Goal: Transaction & Acquisition: Subscribe to service/newsletter

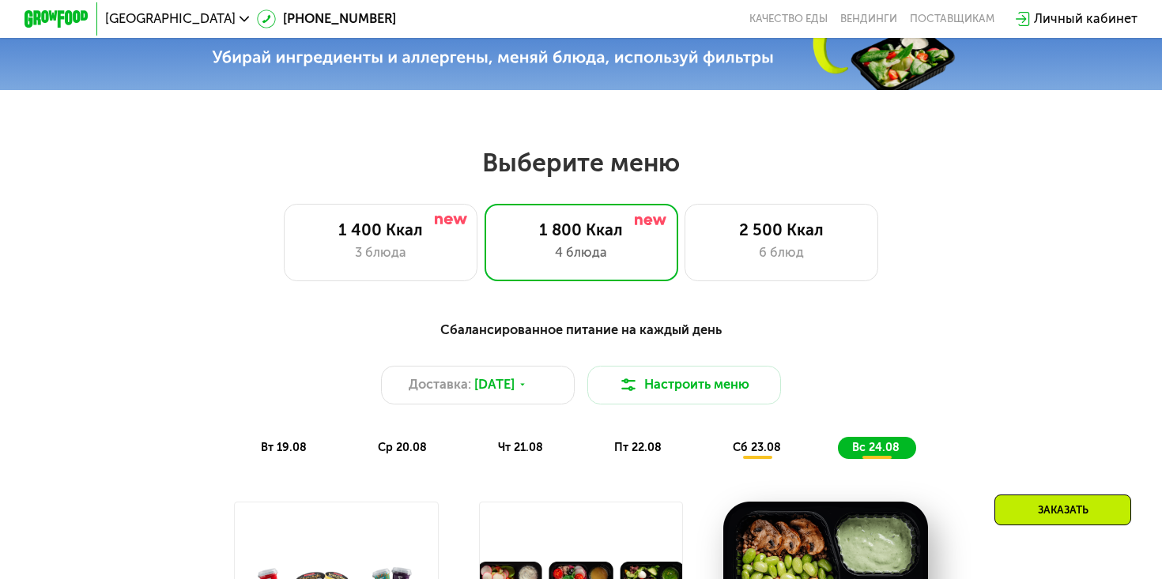
scroll to position [569, 0]
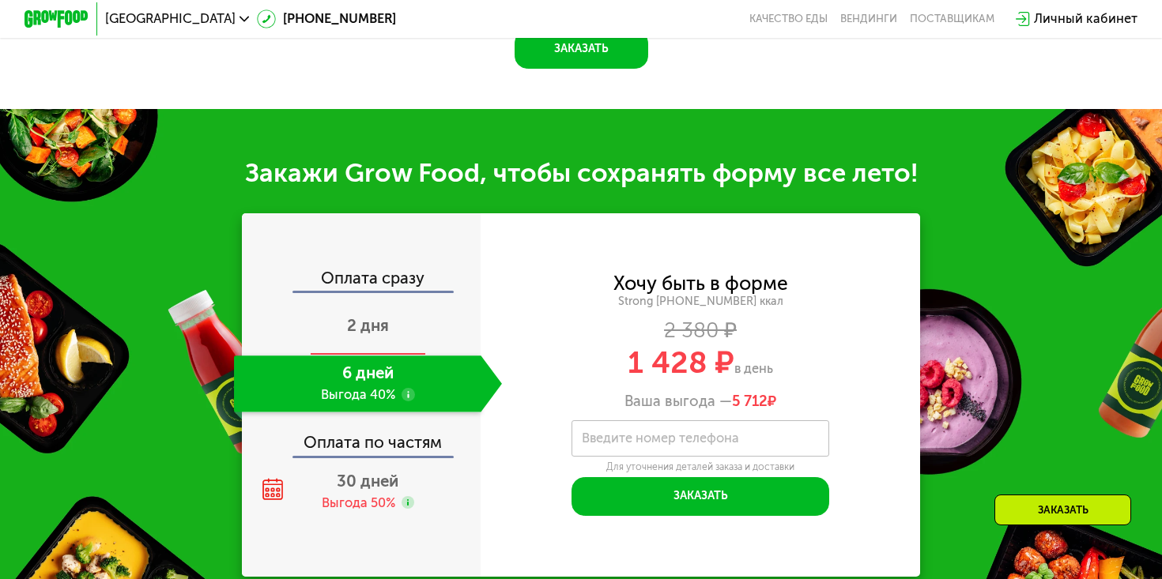
click at [405, 332] on div "2 дня" at bounding box center [368, 327] width 268 height 56
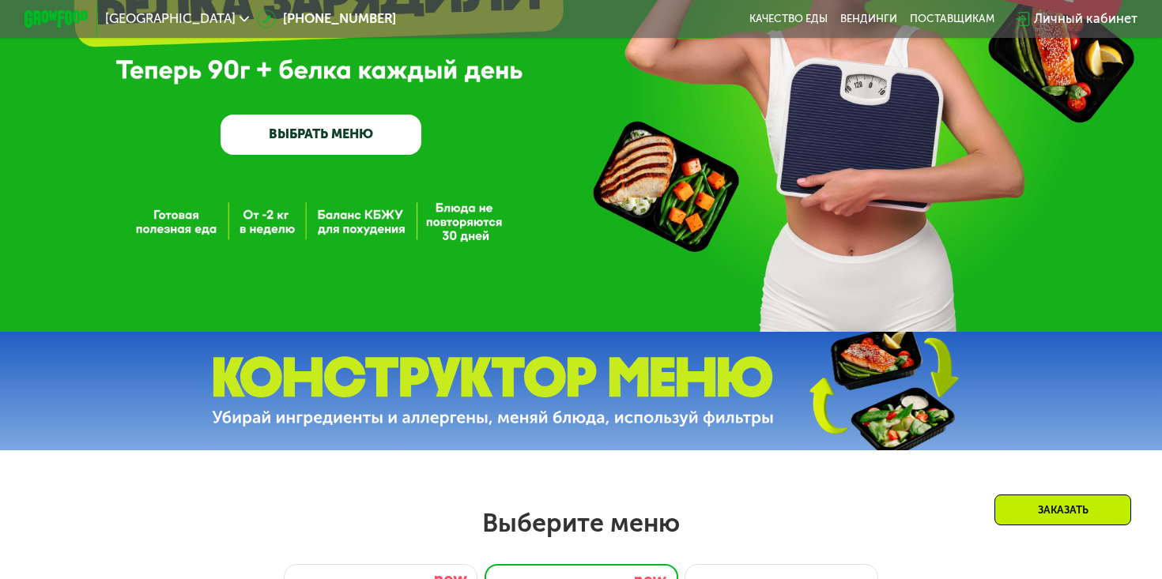
scroll to position [188, 0]
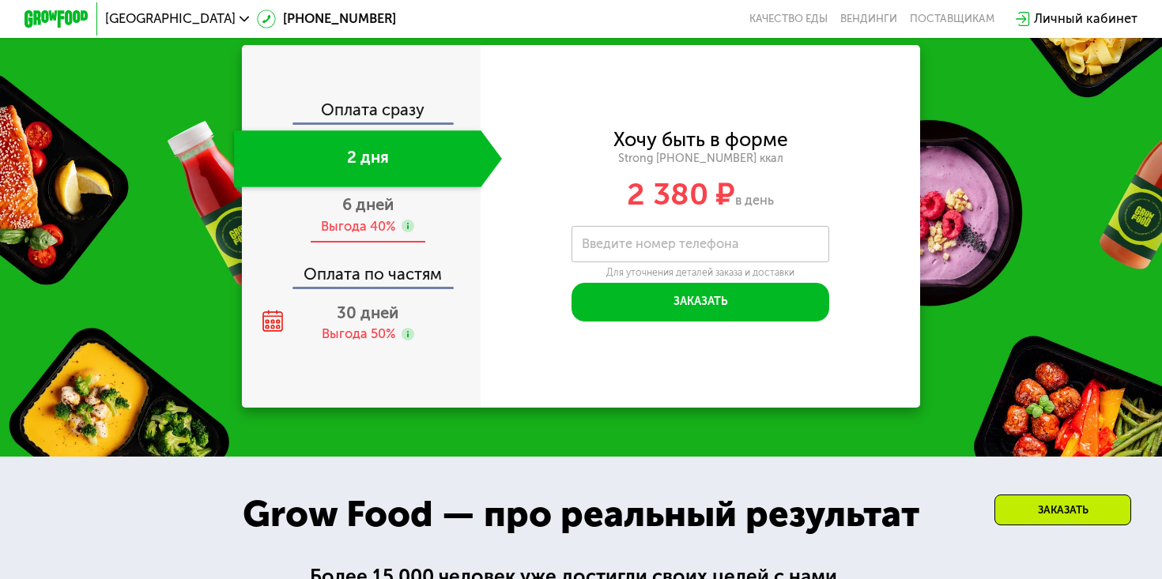
click at [370, 195] on span "6 дней" at bounding box center [367, 204] width 51 height 19
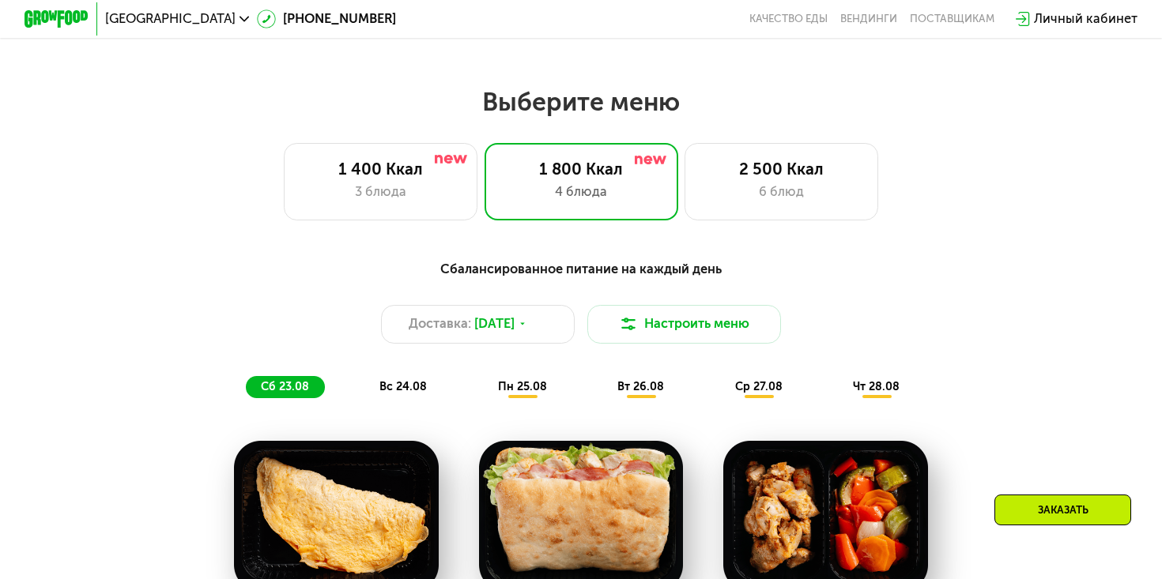
scroll to position [653, 0]
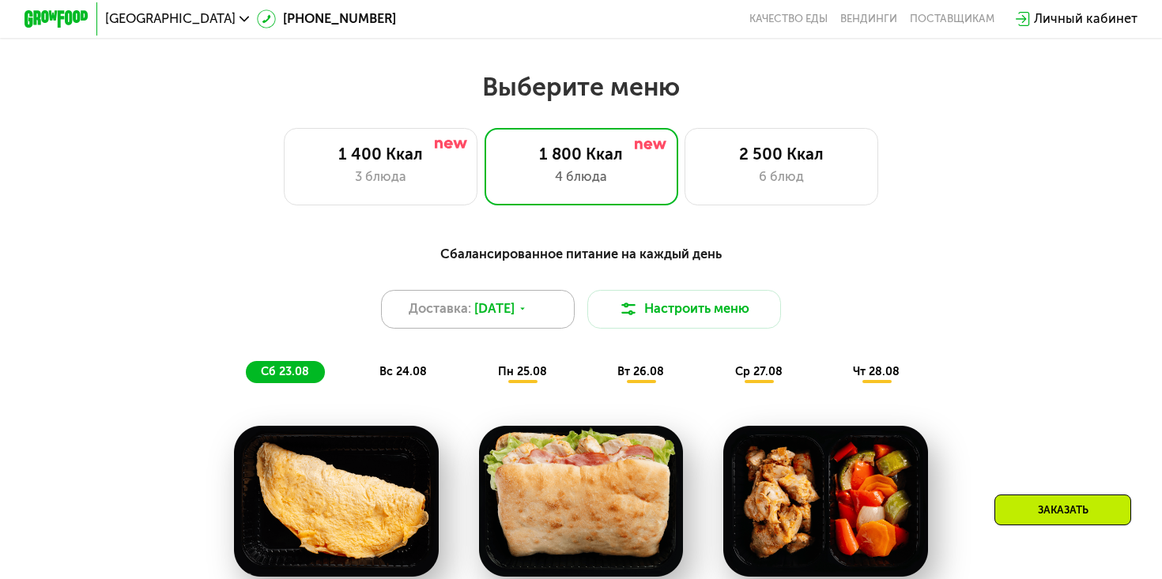
click at [504, 323] on div "Доставка: [DATE]" at bounding box center [478, 309] width 194 height 39
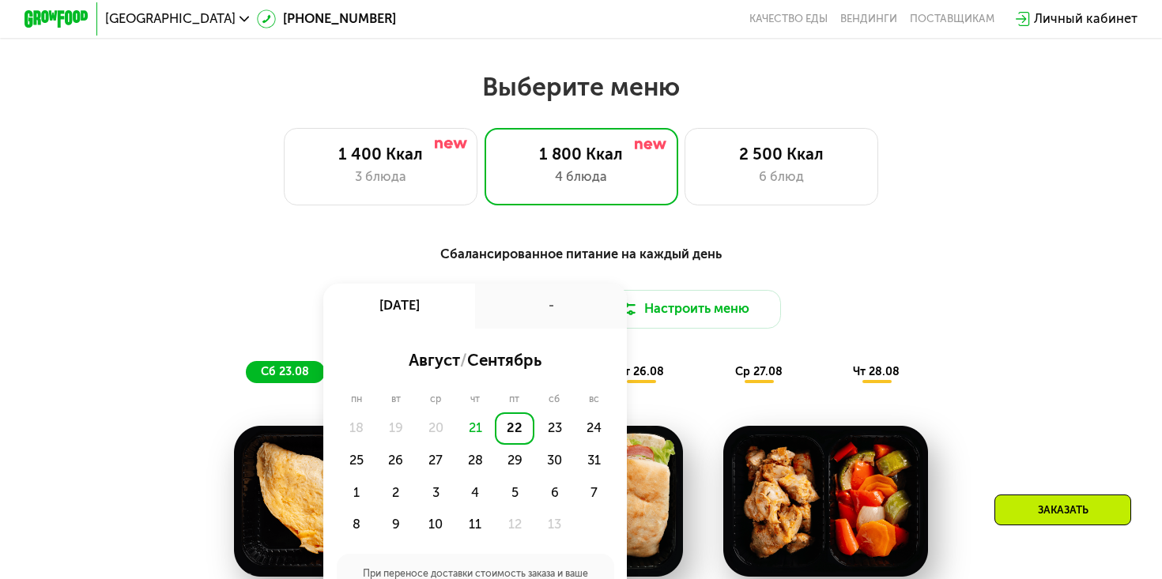
click at [534, 264] on div "Сбалансированное питание на каждый день Доставка: [DATE] авг, пт - август / сен…" at bounding box center [581, 314] width 955 height 140
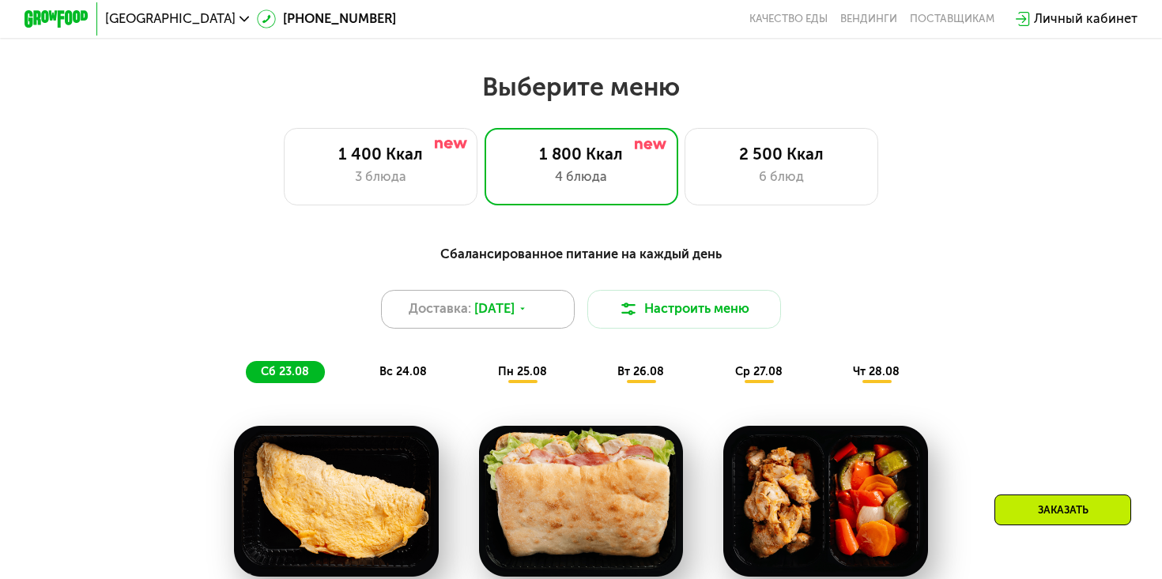
click at [523, 322] on div "Доставка: [DATE]" at bounding box center [478, 309] width 194 height 39
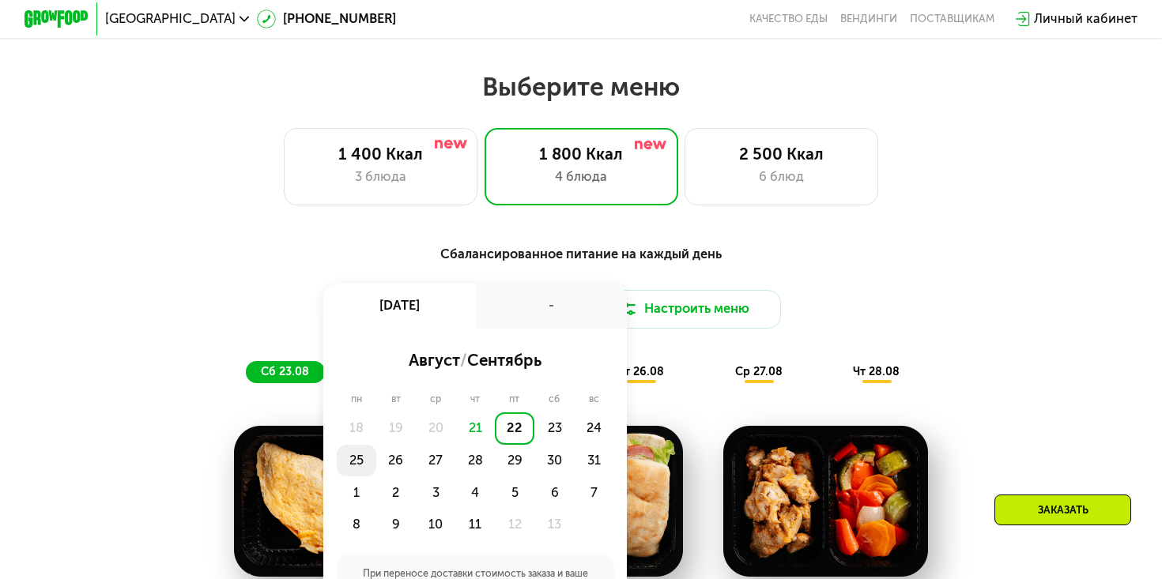
click at [376, 465] on div "25" at bounding box center [396, 461] width 40 height 32
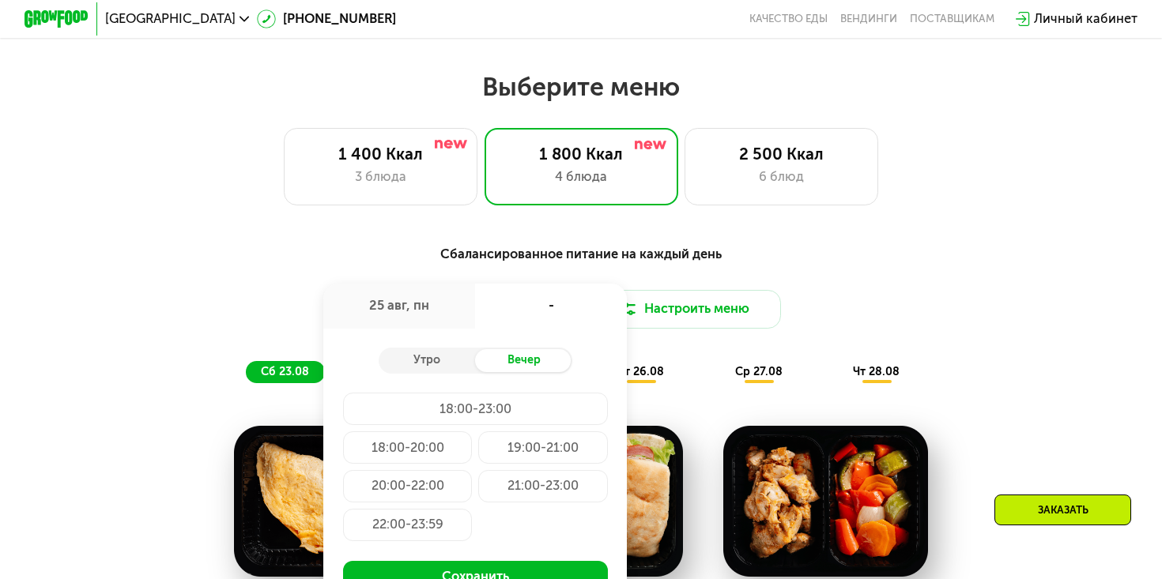
scroll to position [682, 0]
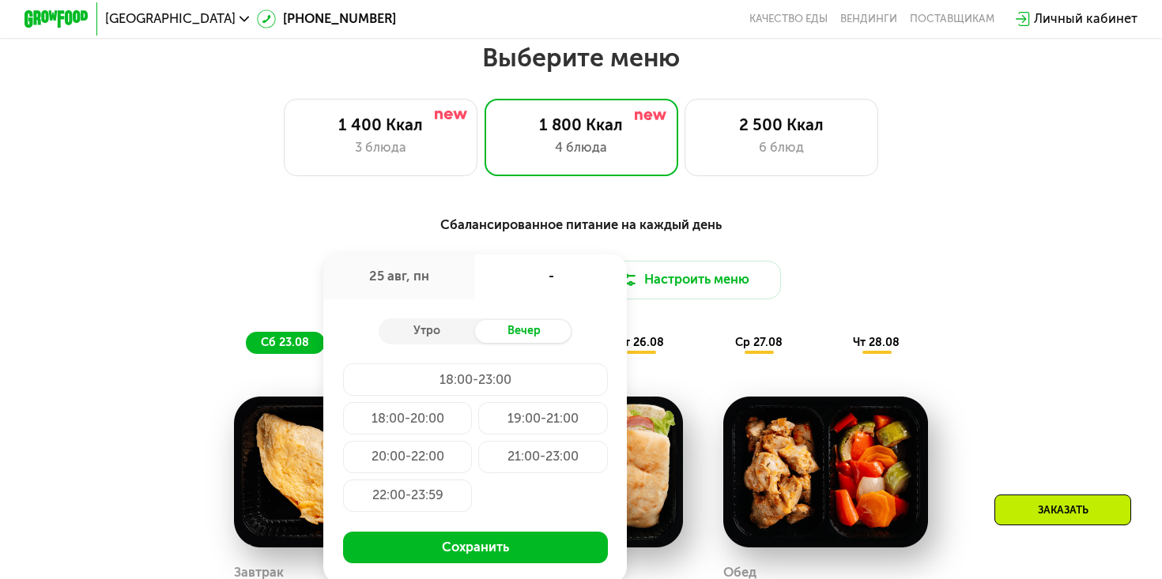
click at [439, 342] on div "Утро Вечер" at bounding box center [476, 331] width 194 height 26
click at [439, 336] on div "Утро" at bounding box center [427, 331] width 97 height 23
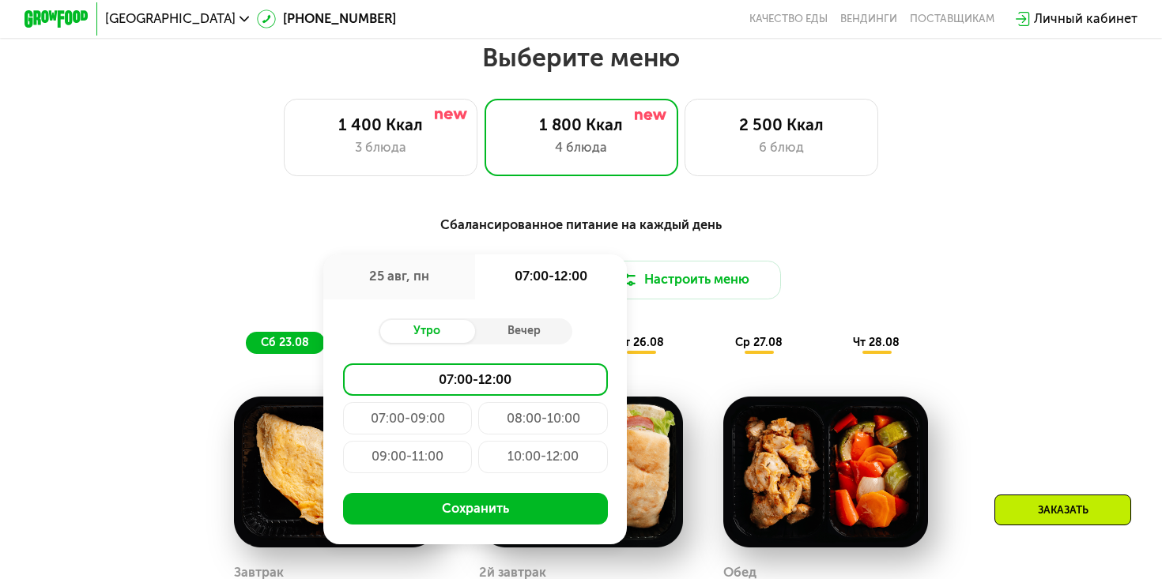
click at [478, 459] on div "09:00-11:00" at bounding box center [542, 457] width 129 height 32
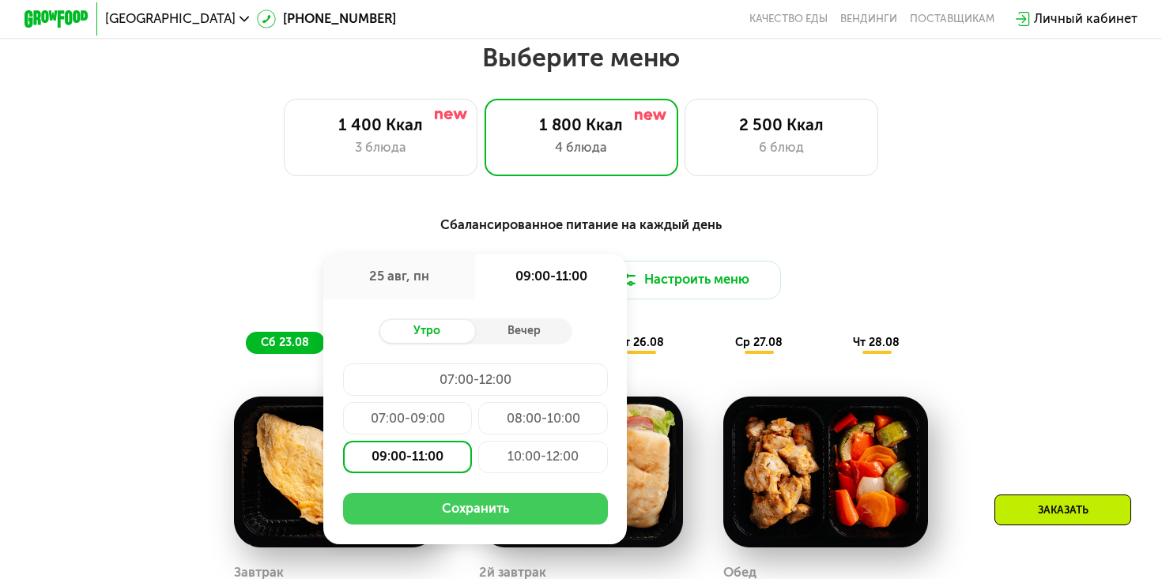
click at [481, 521] on button "Сохранить" at bounding box center [475, 509] width 265 height 32
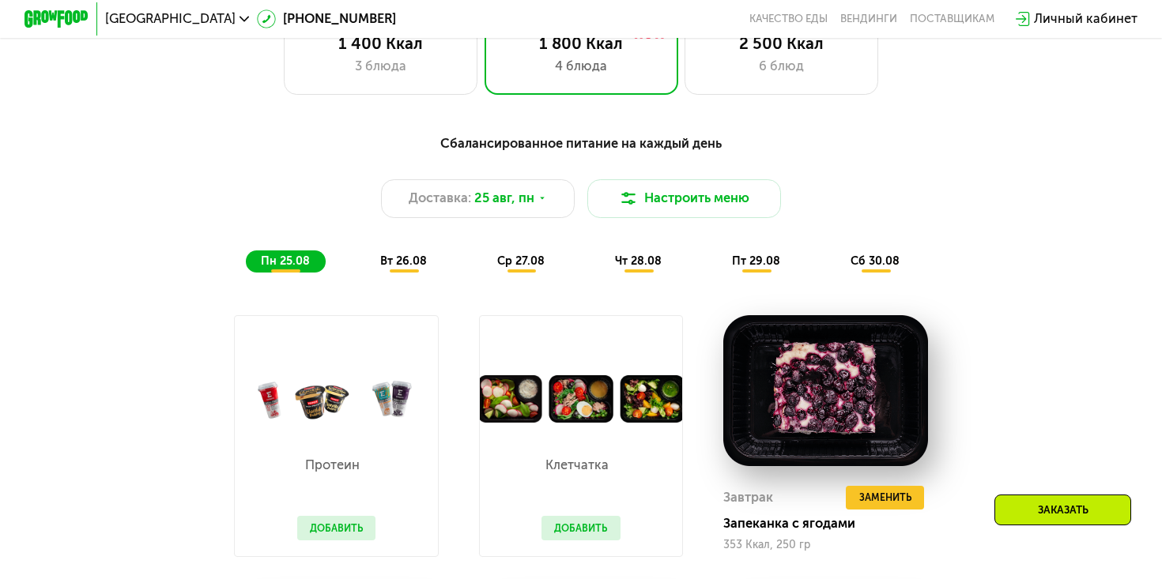
scroll to position [737, 0]
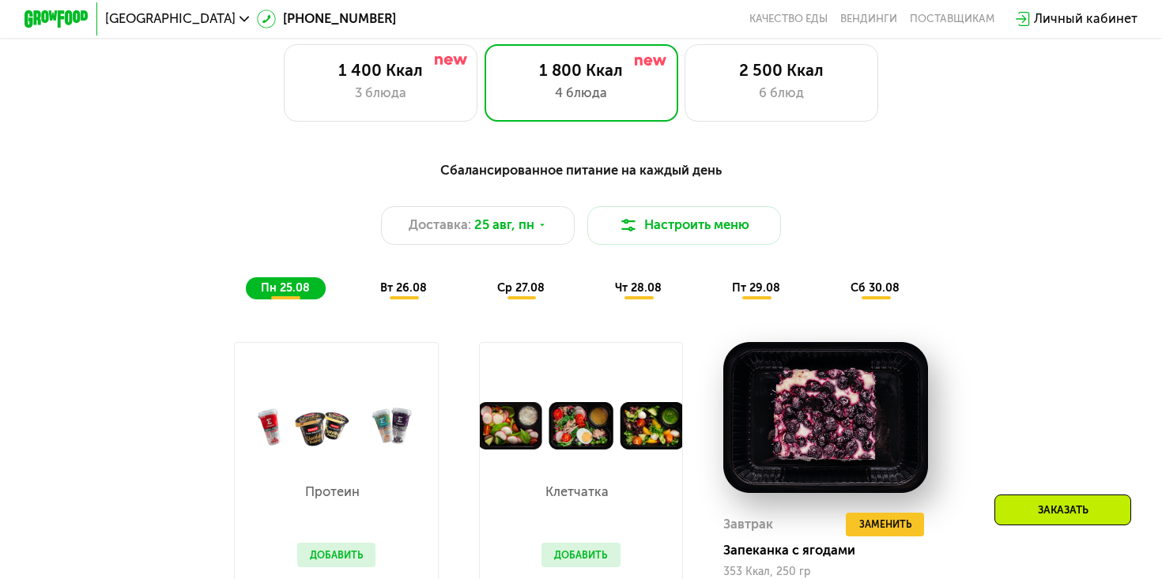
click at [412, 299] on div "Сбалансированное питание на каждый день Доставка: [DATE] Настроить меню пн 25.0…" at bounding box center [580, 229] width 974 height 159
click at [412, 293] on span "вт 26.08" at bounding box center [403, 287] width 47 height 13
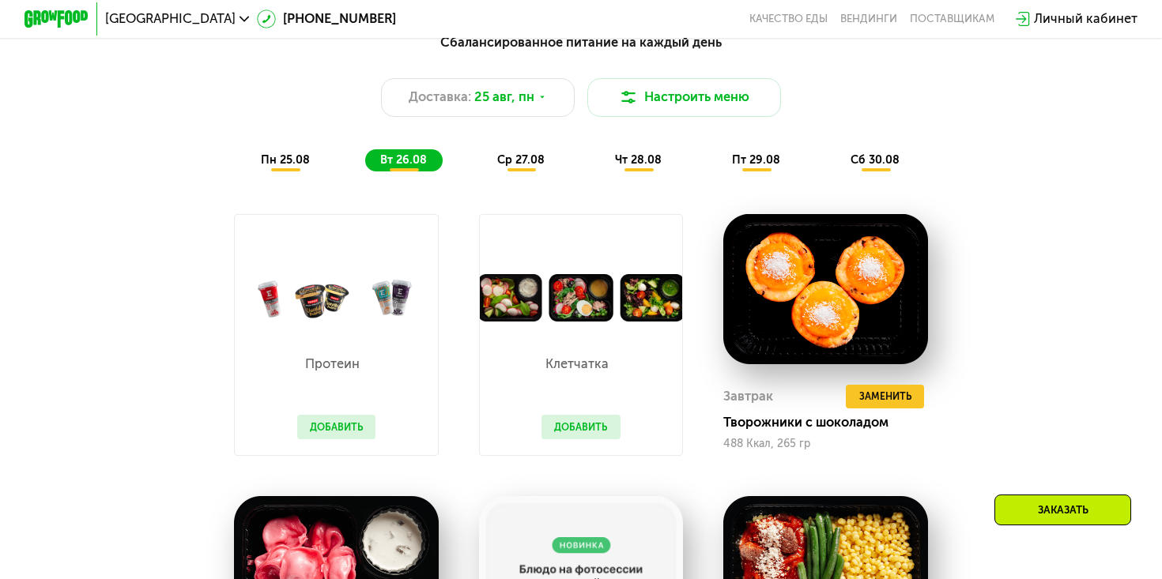
scroll to position [861, 0]
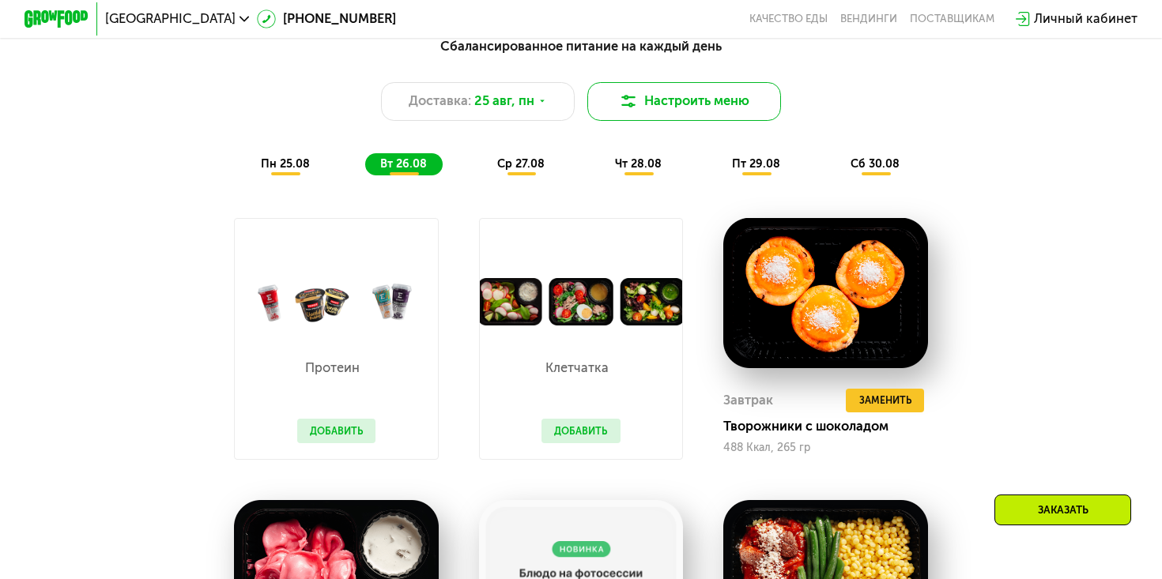
click at [690, 117] on button "Настроить меню" at bounding box center [684, 101] width 194 height 39
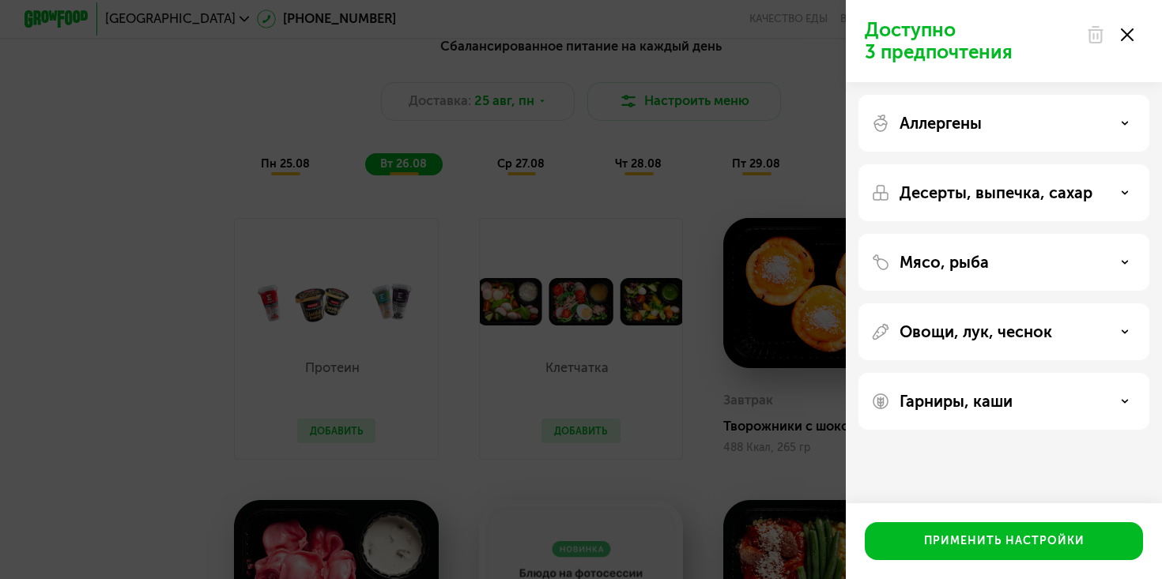
click at [1014, 262] on div "Мясо, рыба" at bounding box center [1004, 262] width 266 height 19
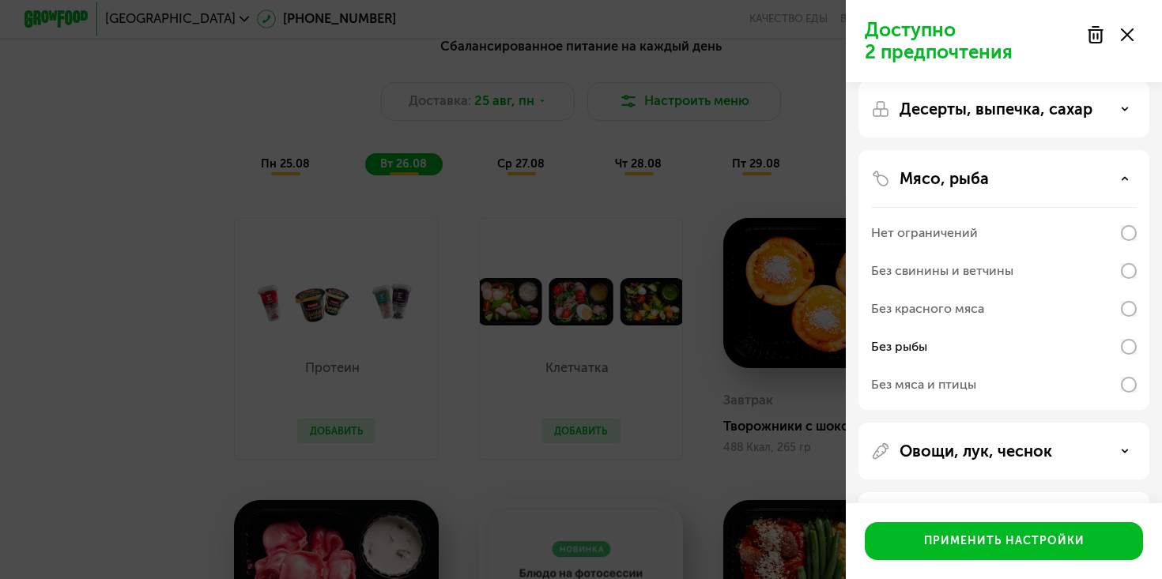
scroll to position [145, 0]
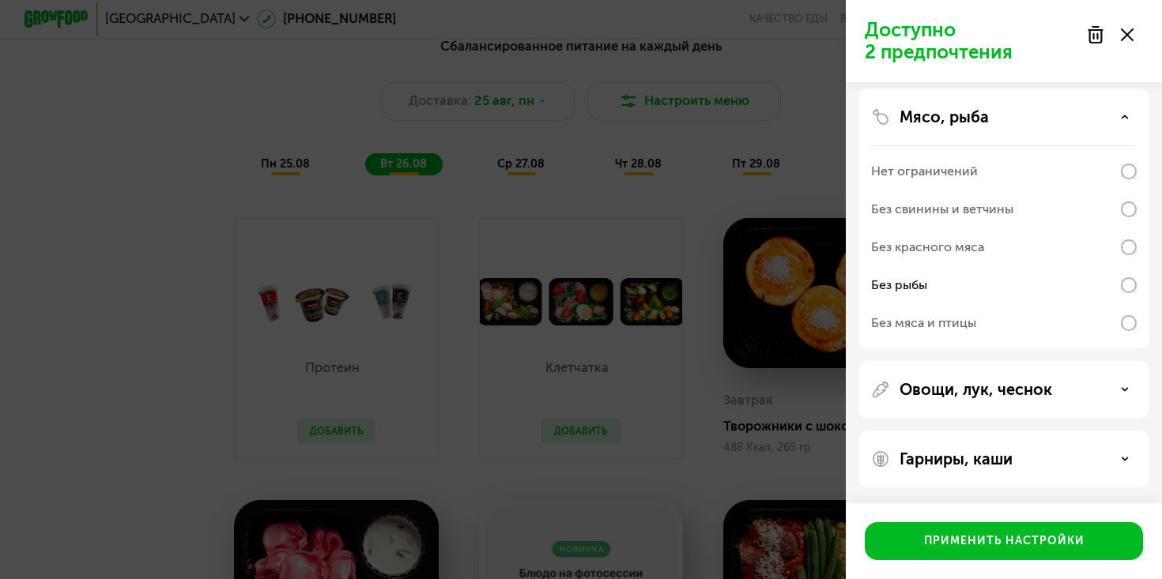
click at [1024, 458] on div "Гарниры, каши" at bounding box center [1004, 459] width 266 height 19
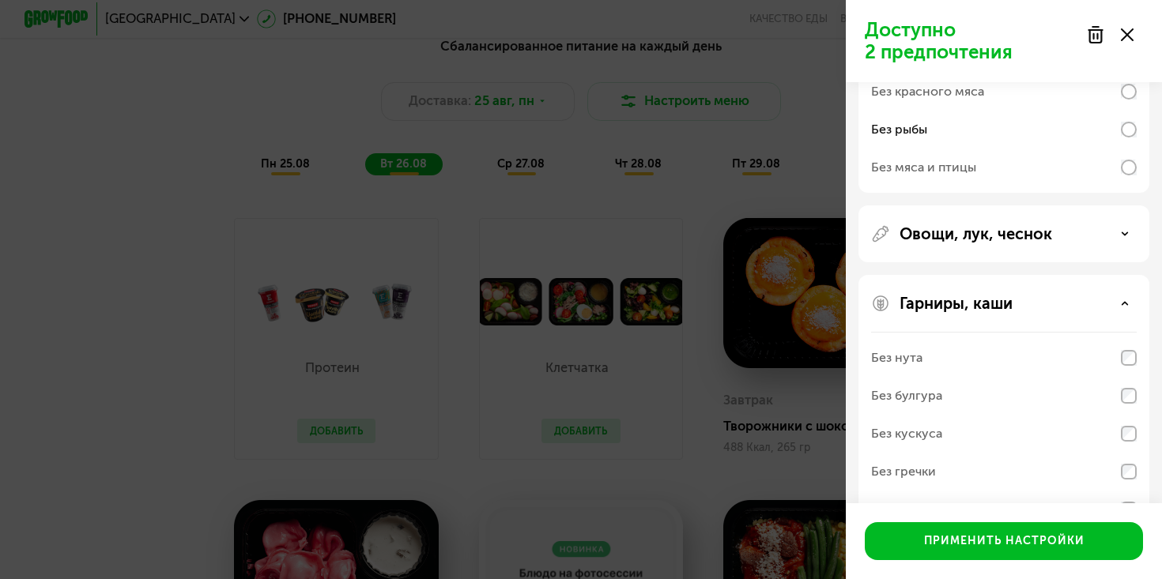
scroll to position [348, 0]
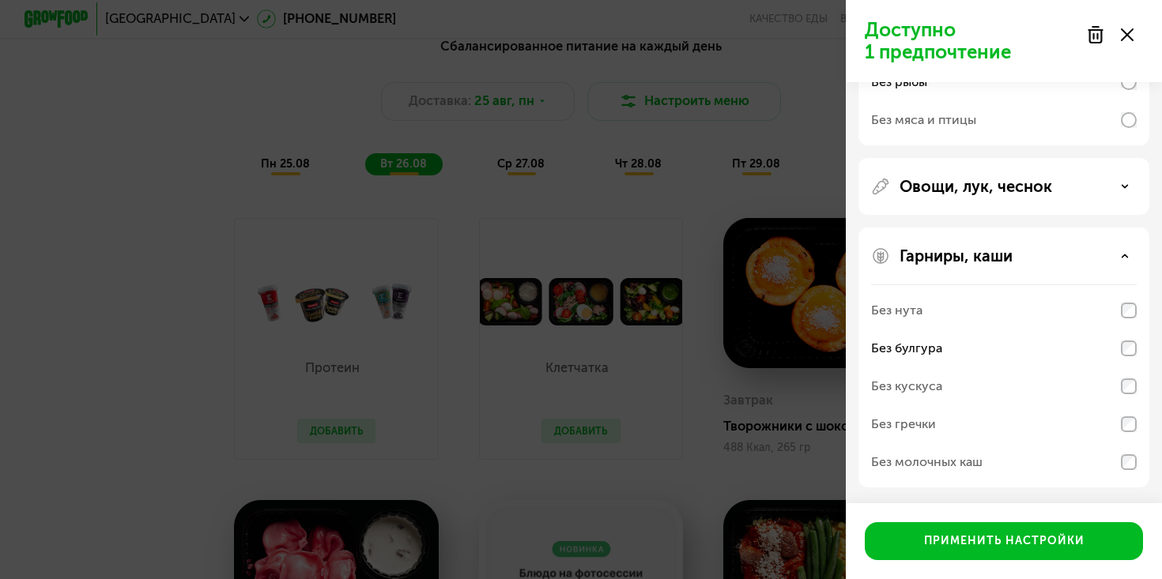
click at [1137, 311] on div "Гарниры, каши Без нута Без булгура Без кускуса Без гречки Без молочных каш" at bounding box center [1003, 358] width 291 height 260
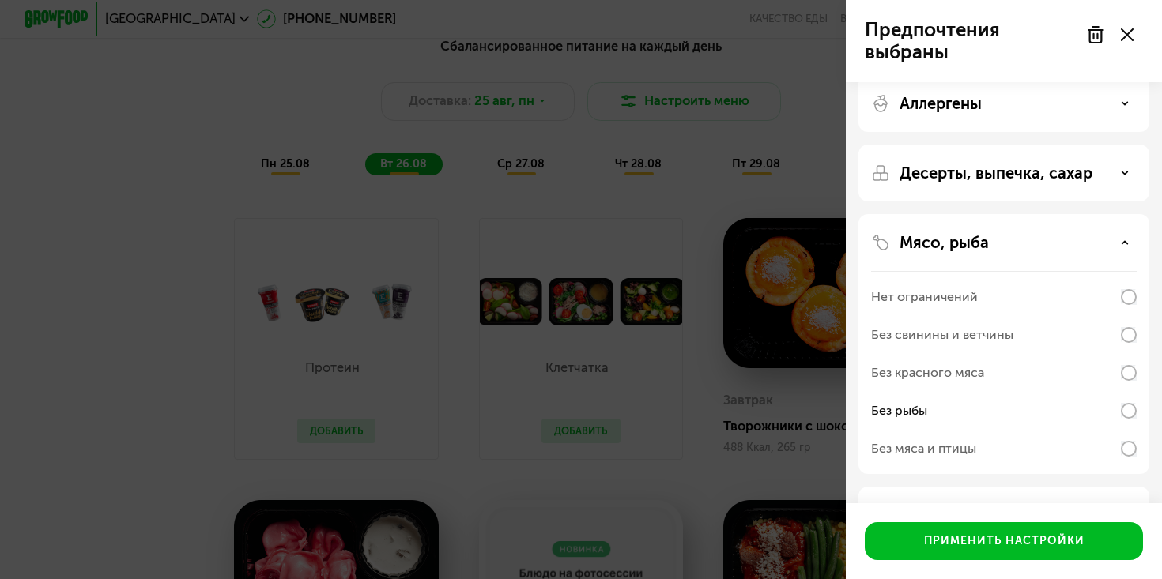
scroll to position [0, 0]
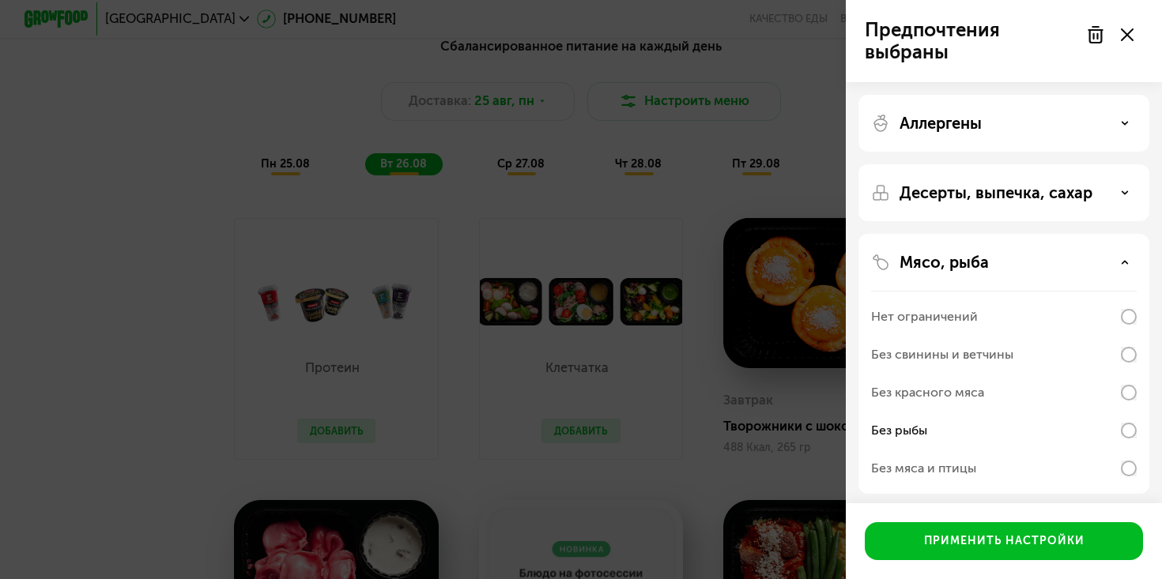
click at [1053, 130] on div "Аллергены" at bounding box center [1004, 123] width 266 height 19
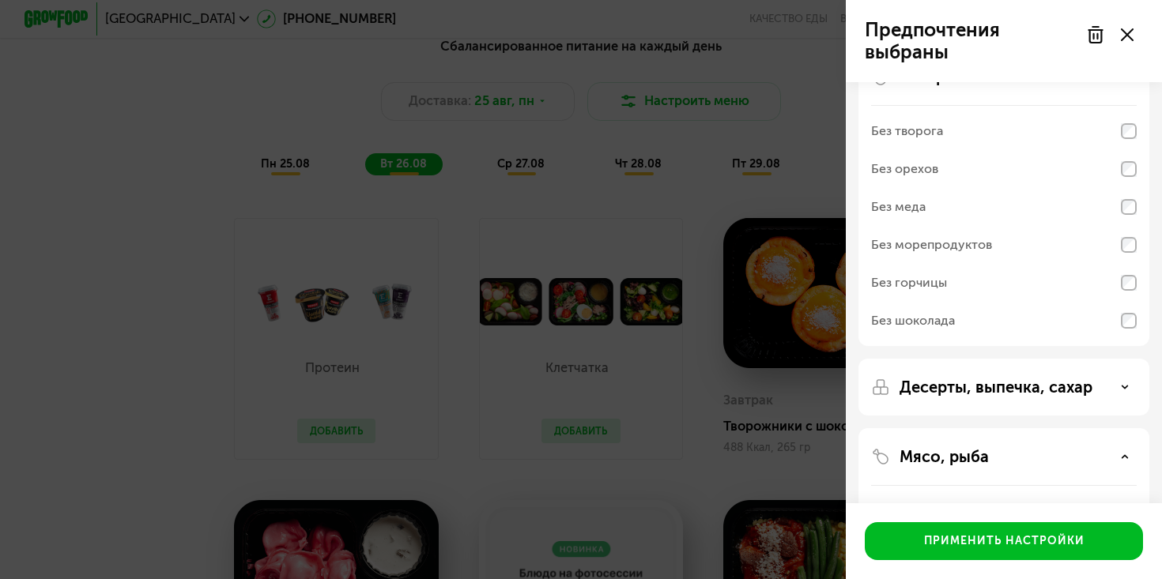
scroll to position [77, 0]
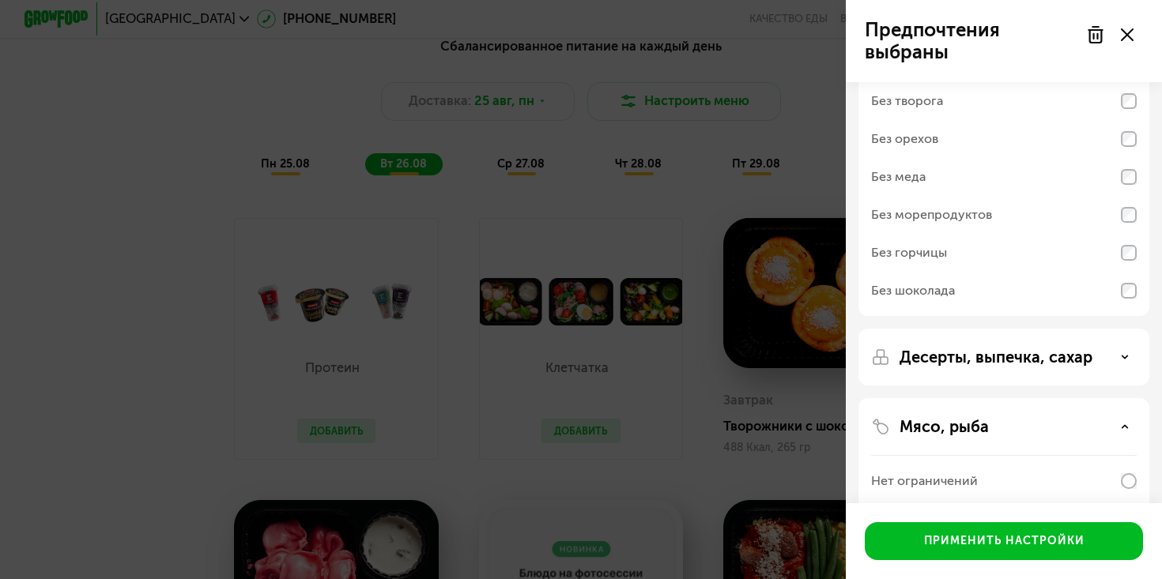
click at [1076, 218] on div "Без морепродуктов" at bounding box center [1004, 215] width 266 height 38
click at [1147, 329] on div "Аллергены Без творога Без орехов Без меда Без морепродуктов Без горчицы Без шок…" at bounding box center [1003, 357] width 291 height 57
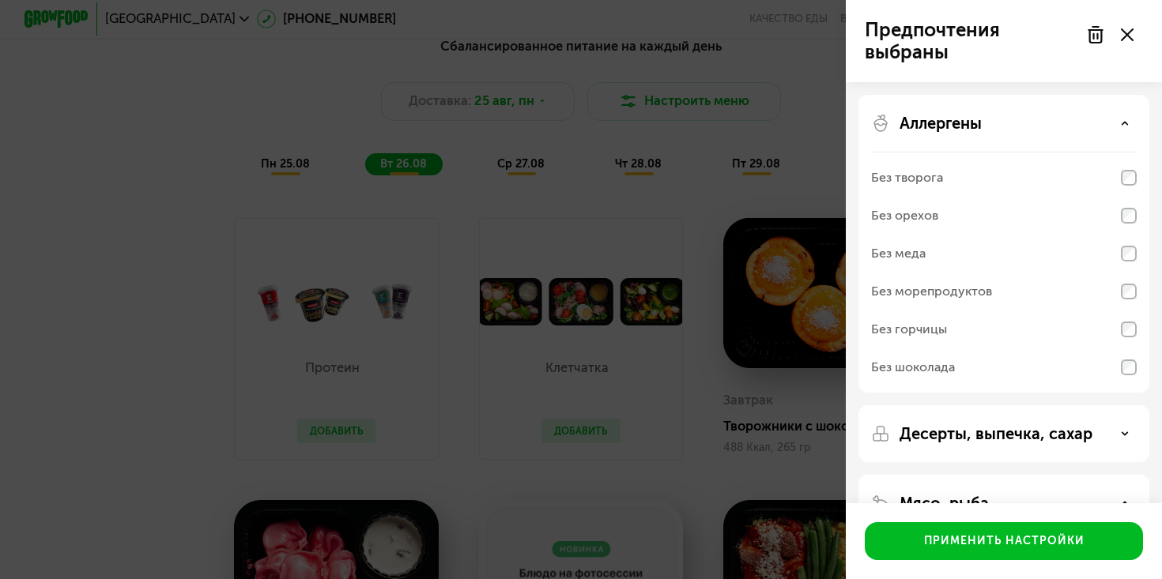
click at [1125, 348] on div "Без горчицы" at bounding box center [1004, 367] width 266 height 38
click at [936, 296] on div "Без морепродуктов" at bounding box center [931, 291] width 121 height 19
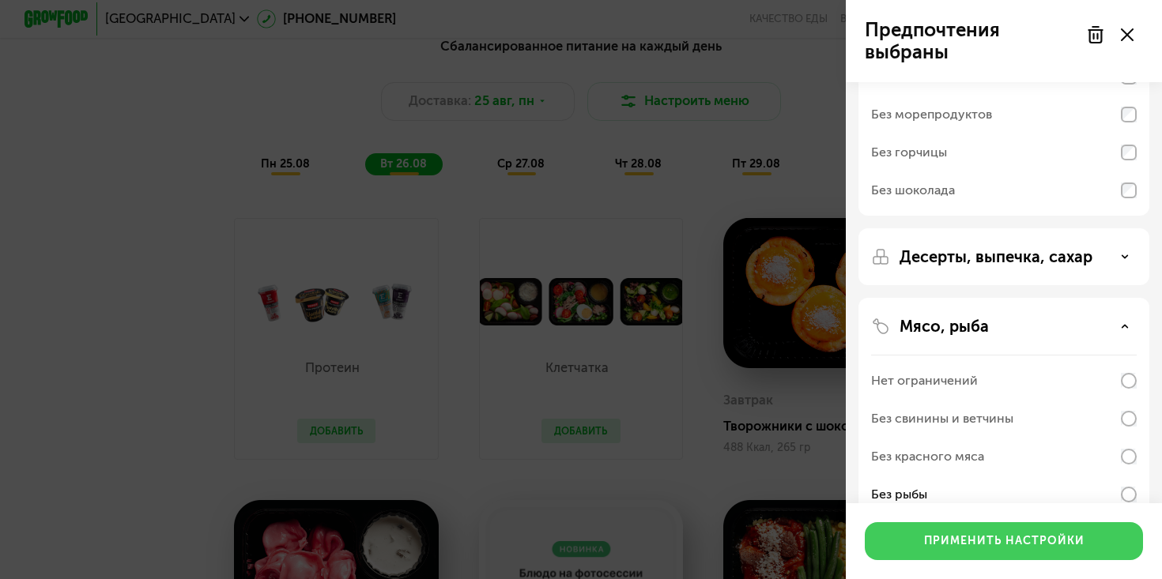
click at [1007, 546] on div "Применить настройки" at bounding box center [1004, 541] width 160 height 16
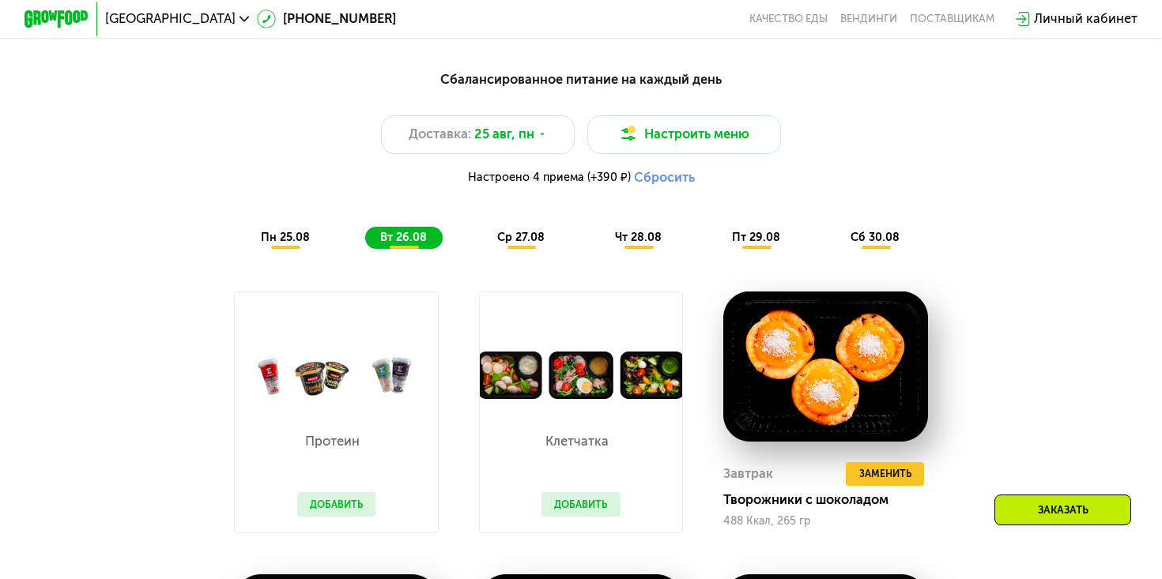
scroll to position [815, 0]
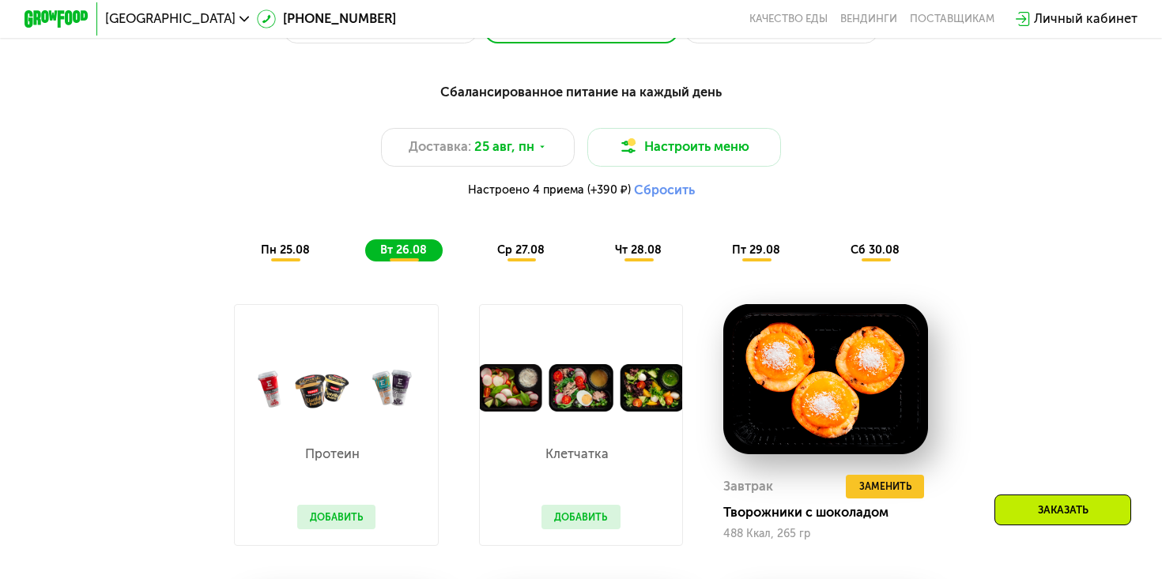
click at [280, 247] on span "пн 25.08" at bounding box center [285, 249] width 49 height 13
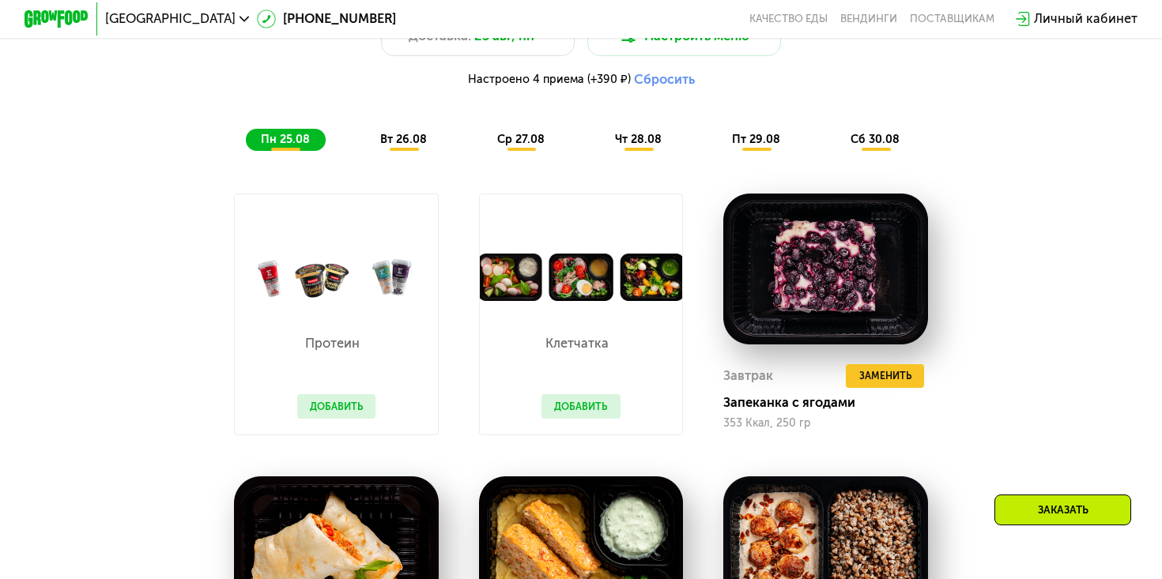
scroll to position [800, 0]
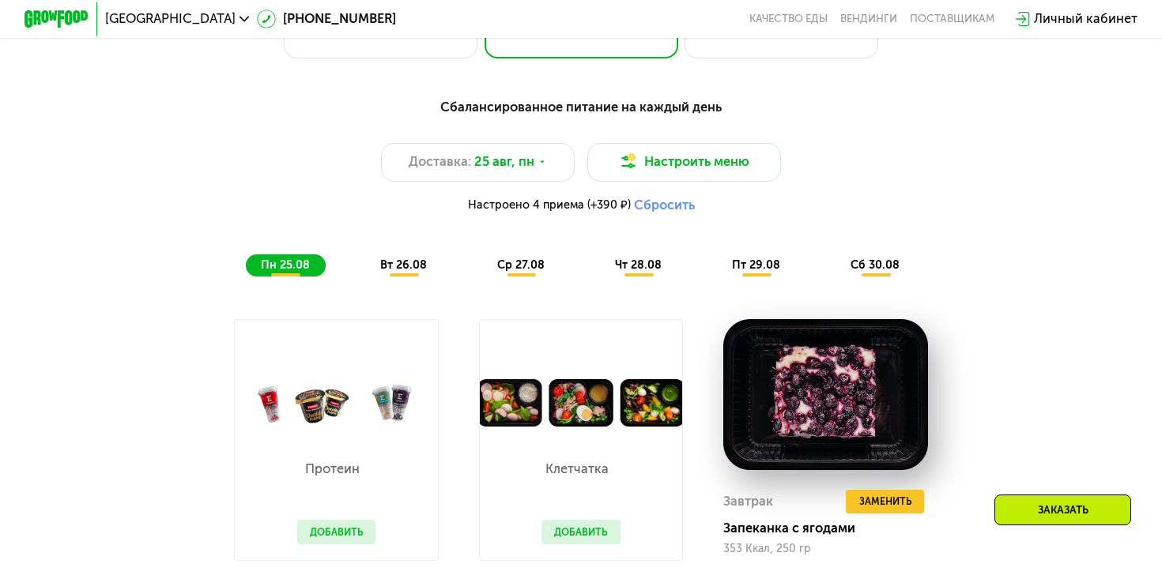
click at [406, 260] on span "вт 26.08" at bounding box center [403, 264] width 47 height 13
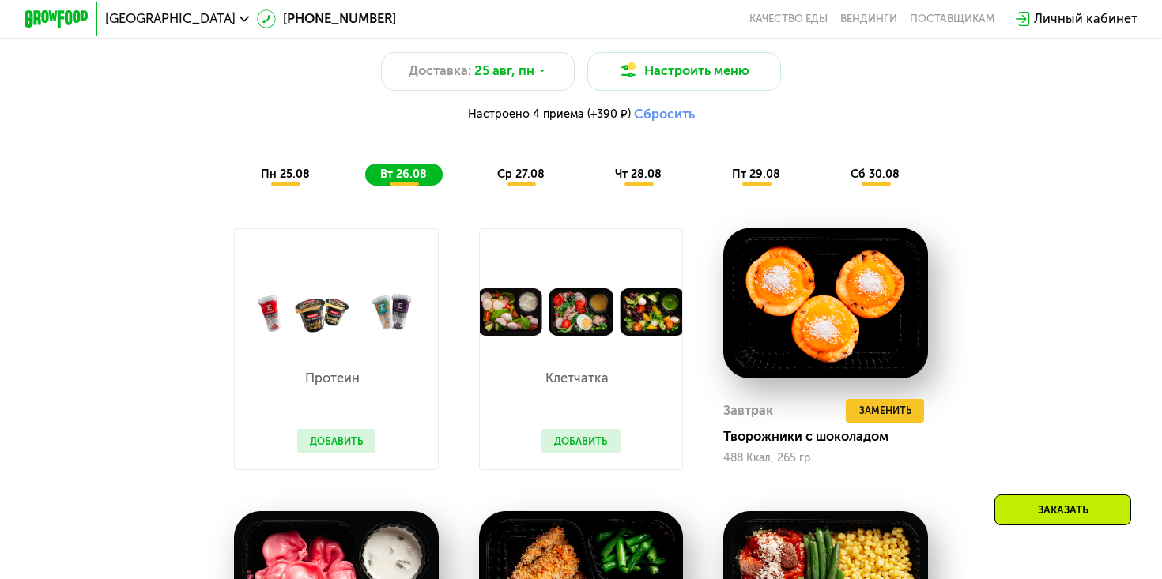
scroll to position [867, 0]
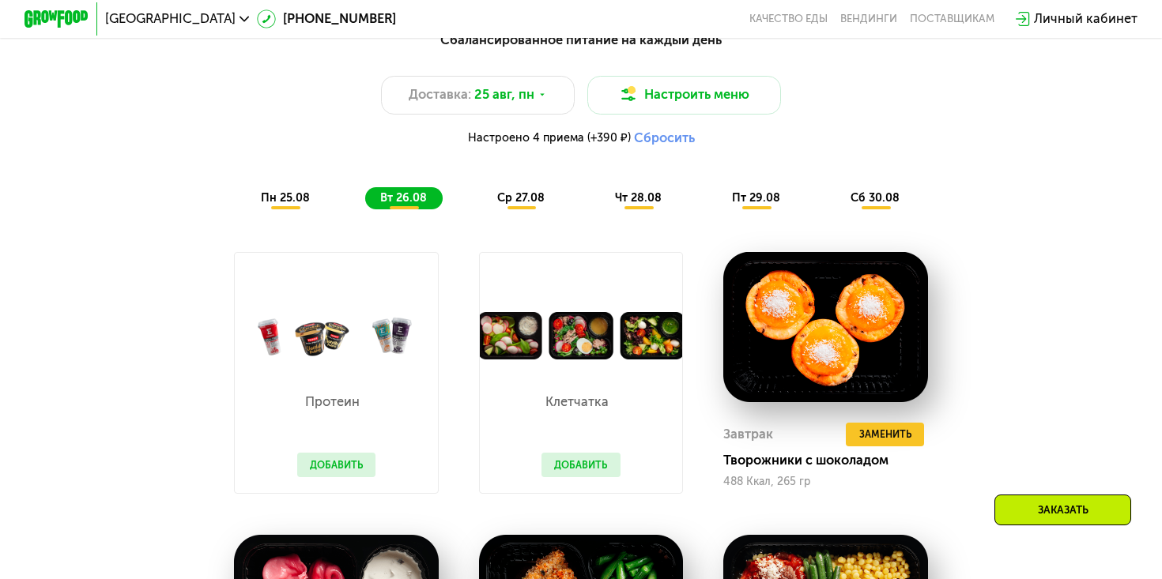
click at [533, 195] on span "ср 27.08" at bounding box center [520, 197] width 47 height 13
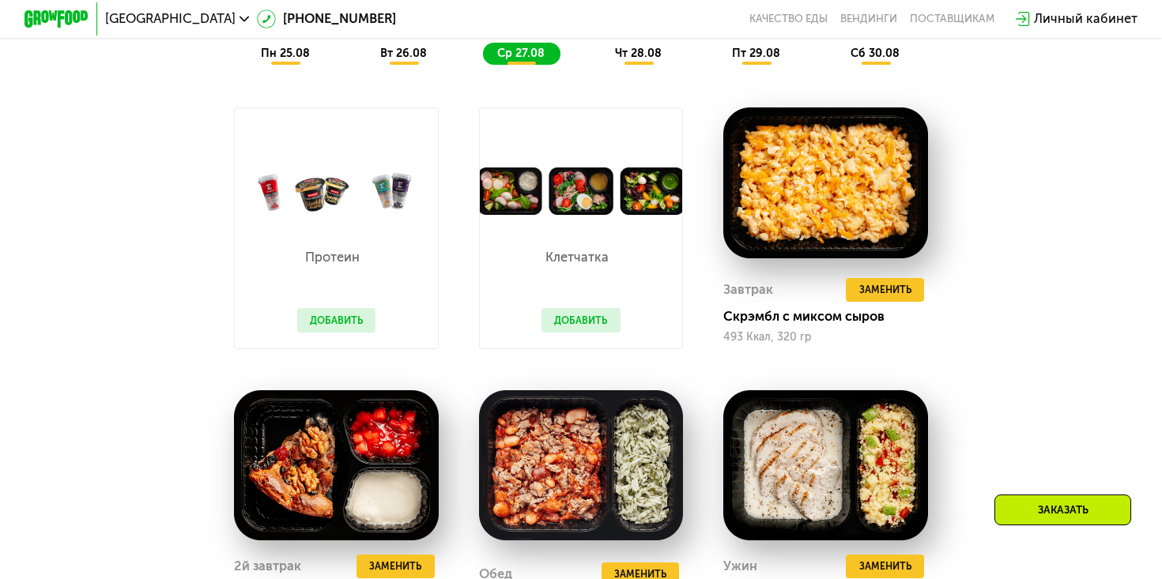
scroll to position [899, 0]
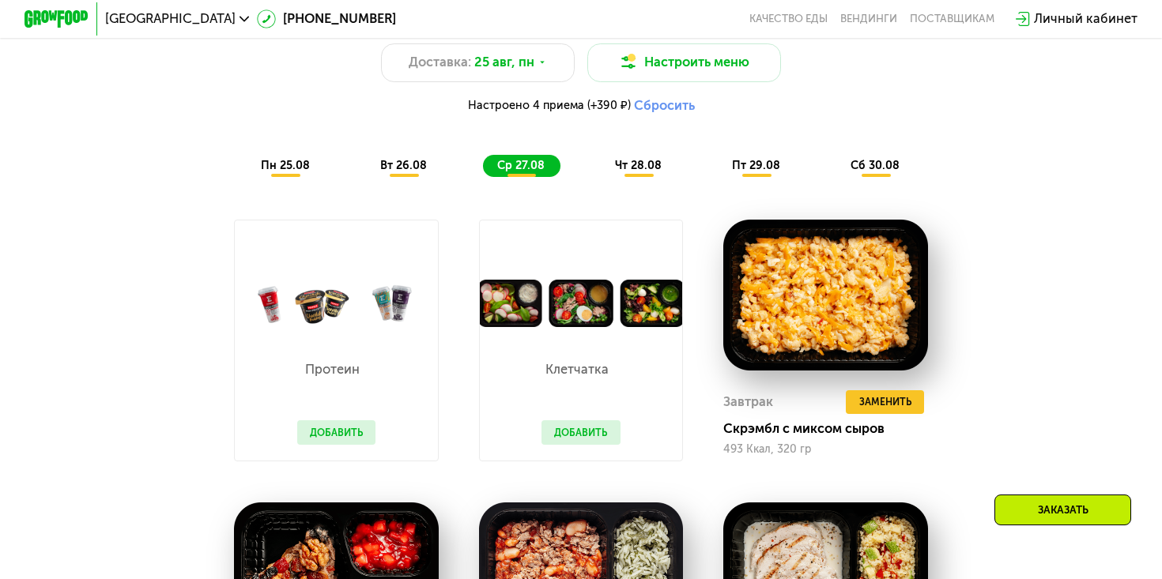
click at [718, 157] on div "чт 28.08" at bounding box center [757, 166] width 79 height 23
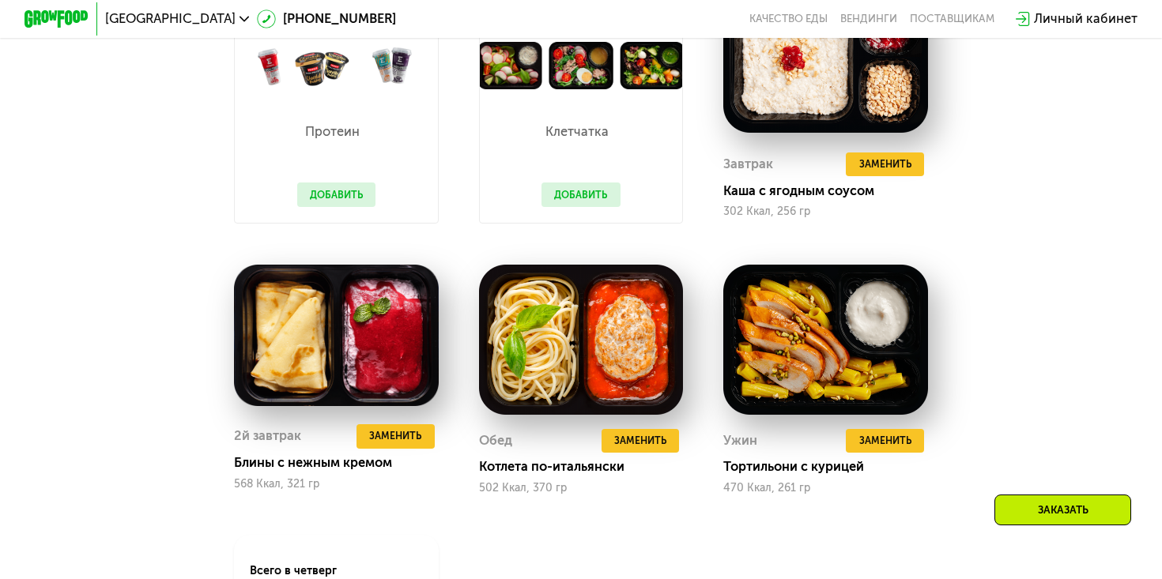
scroll to position [1174, 0]
